Goal: Task Accomplishment & Management: Use online tool/utility

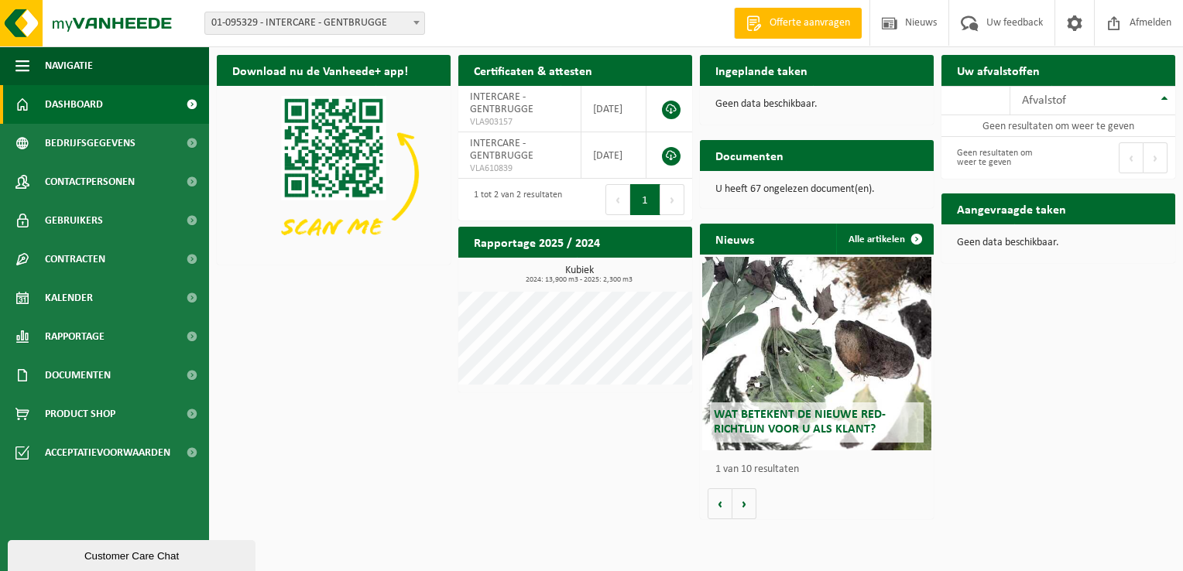
click at [420, 23] on span at bounding box center [416, 22] width 15 height 20
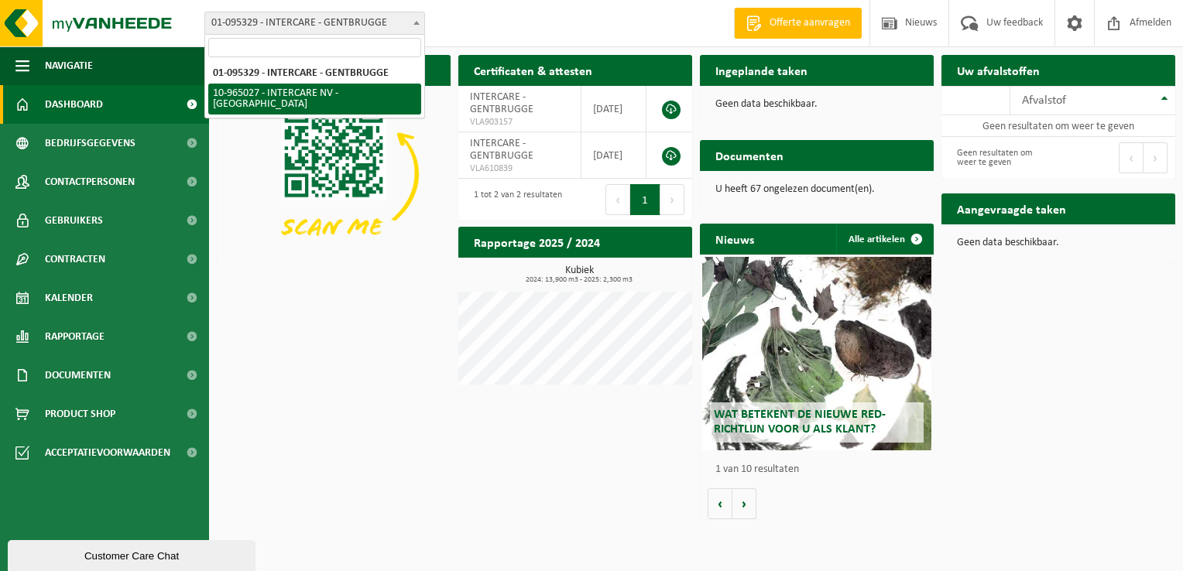
select select "152070"
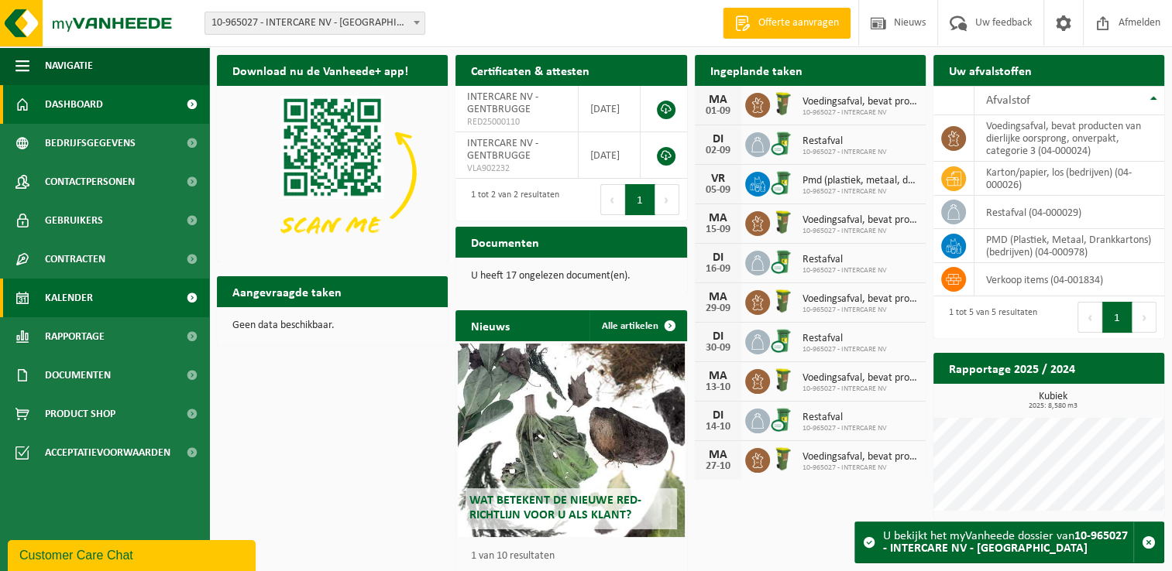
click at [91, 293] on span "Kalender" at bounding box center [69, 298] width 48 height 39
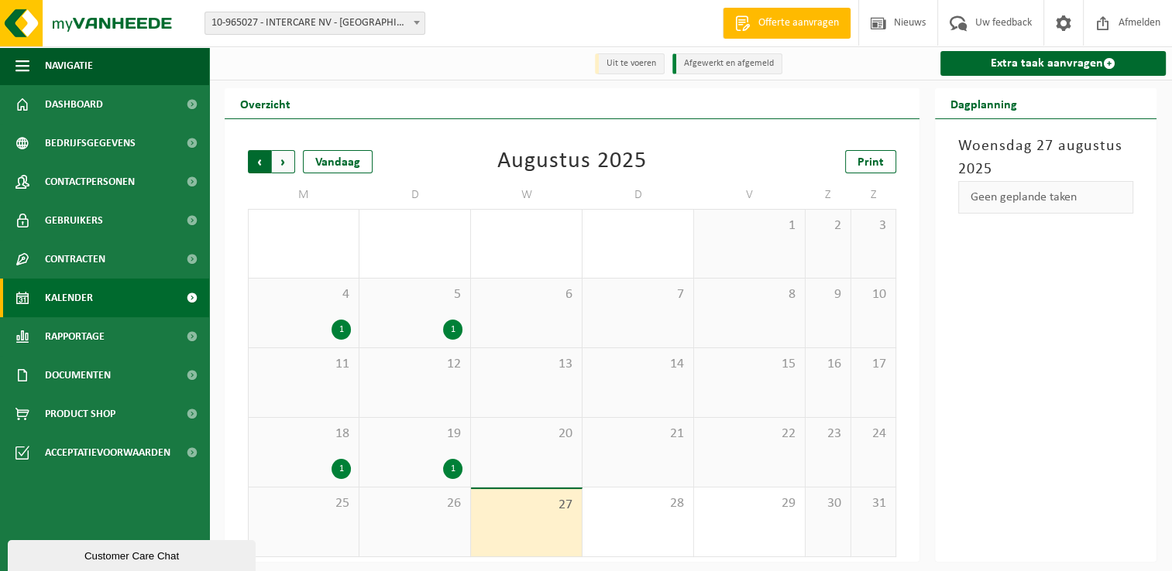
click at [282, 158] on span "Volgende" at bounding box center [283, 161] width 23 height 23
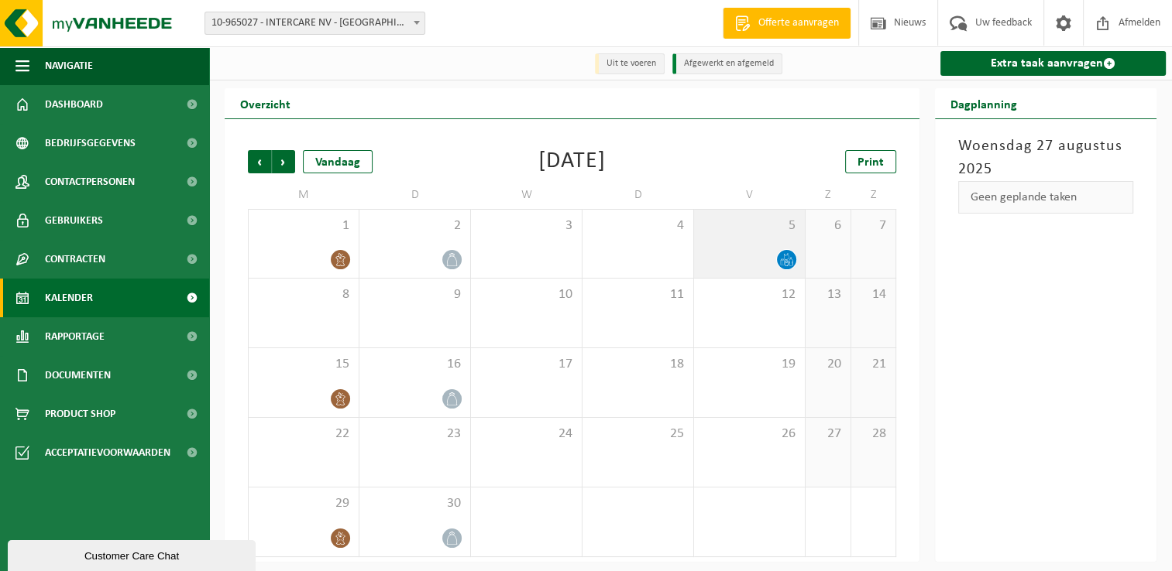
click at [787, 262] on icon at bounding box center [786, 259] width 13 height 13
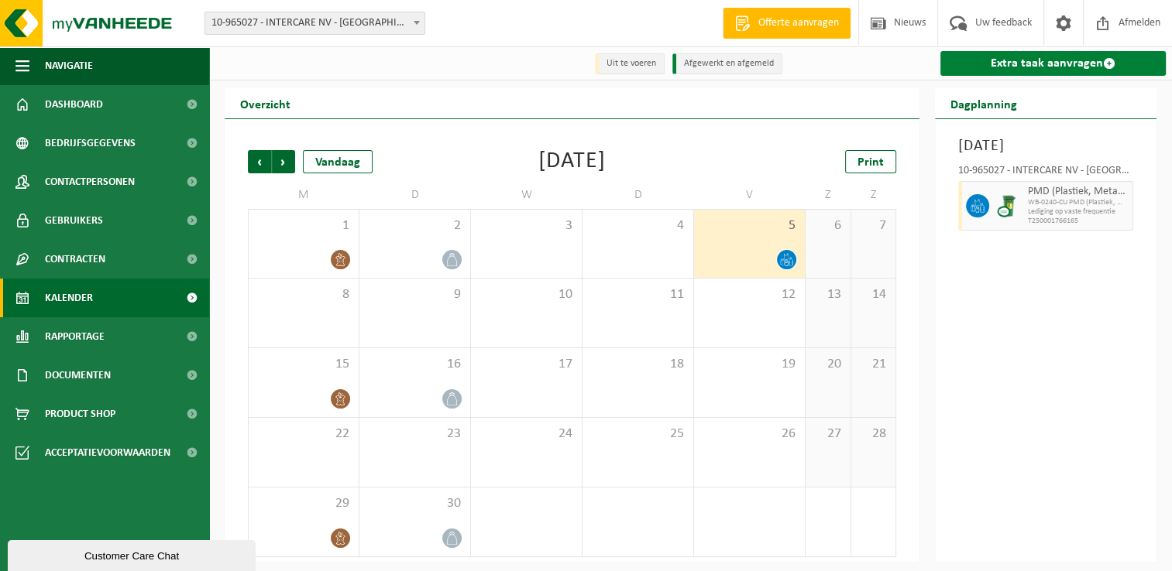
click at [994, 63] on link "Extra taak aanvragen" at bounding box center [1052, 63] width 225 height 25
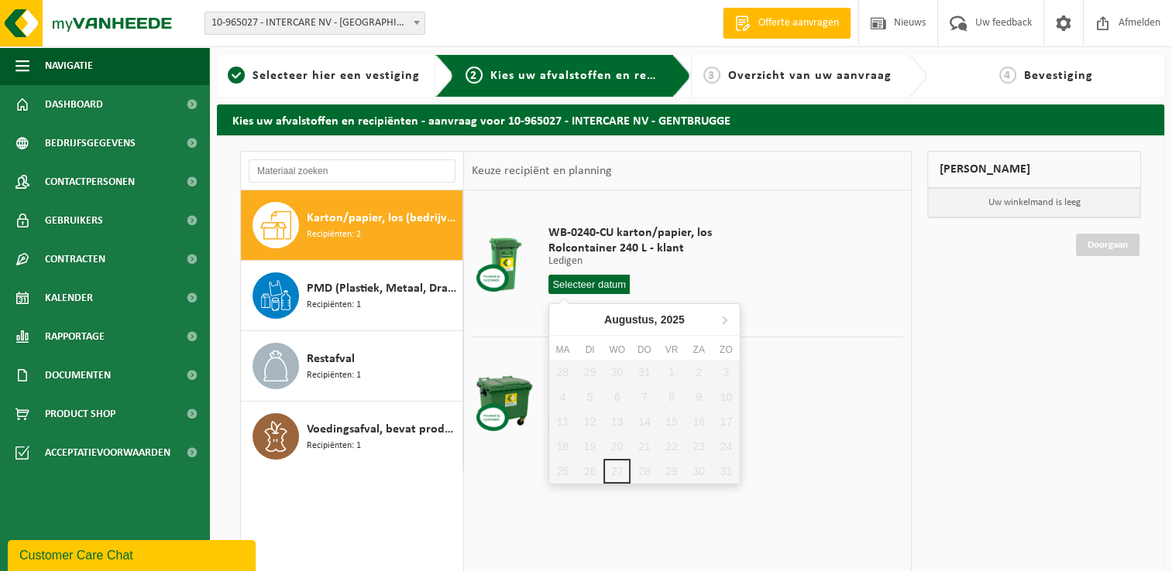
click at [599, 282] on input "text" at bounding box center [589, 284] width 82 height 19
click at [721, 313] on icon at bounding box center [724, 319] width 25 height 25
click at [589, 370] on div "2" at bounding box center [589, 372] width 27 height 25
type input "Van [DATE]"
type input "2025-09-02"
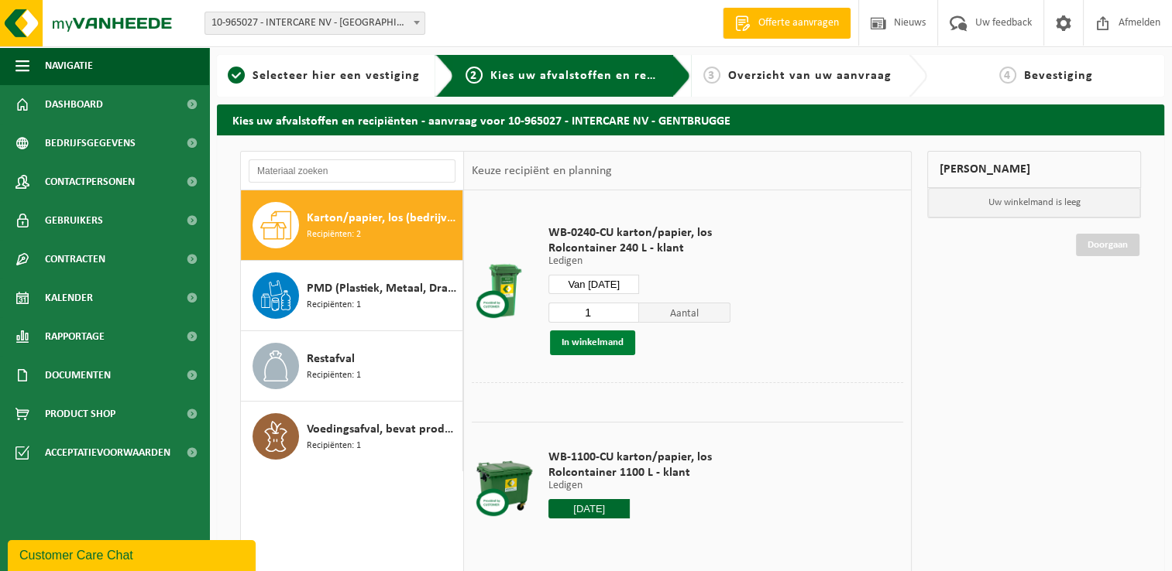
click at [598, 340] on button "In winkelmand" at bounding box center [592, 343] width 85 height 25
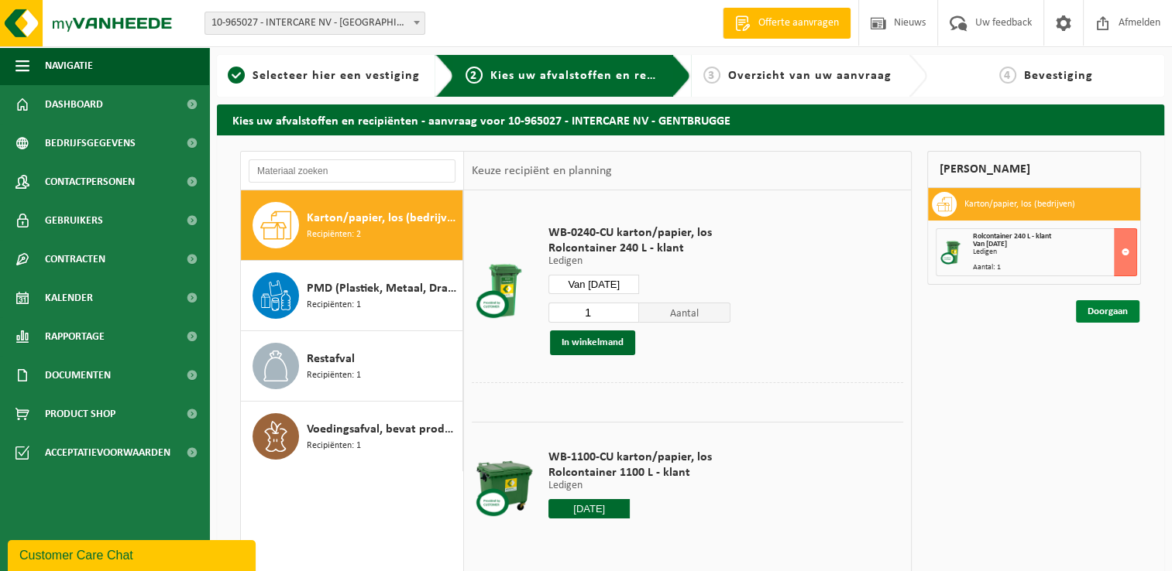
click at [1096, 304] on link "Doorgaan" at bounding box center [1107, 311] width 63 height 22
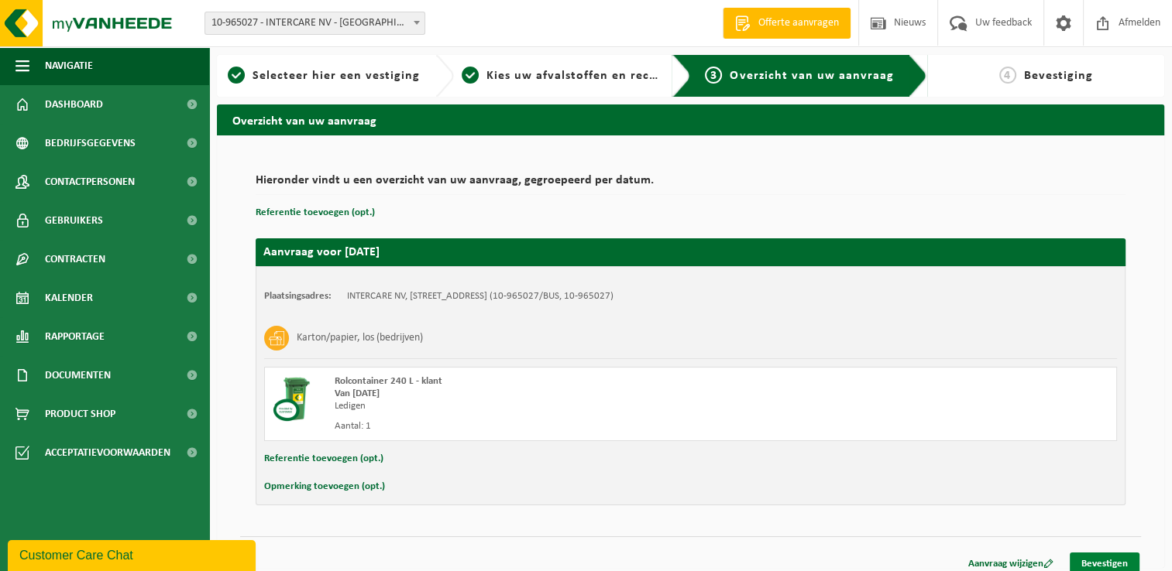
click at [1113, 559] on link "Bevestigen" at bounding box center [1104, 564] width 70 height 22
